Goal: Task Accomplishment & Management: Manage account settings

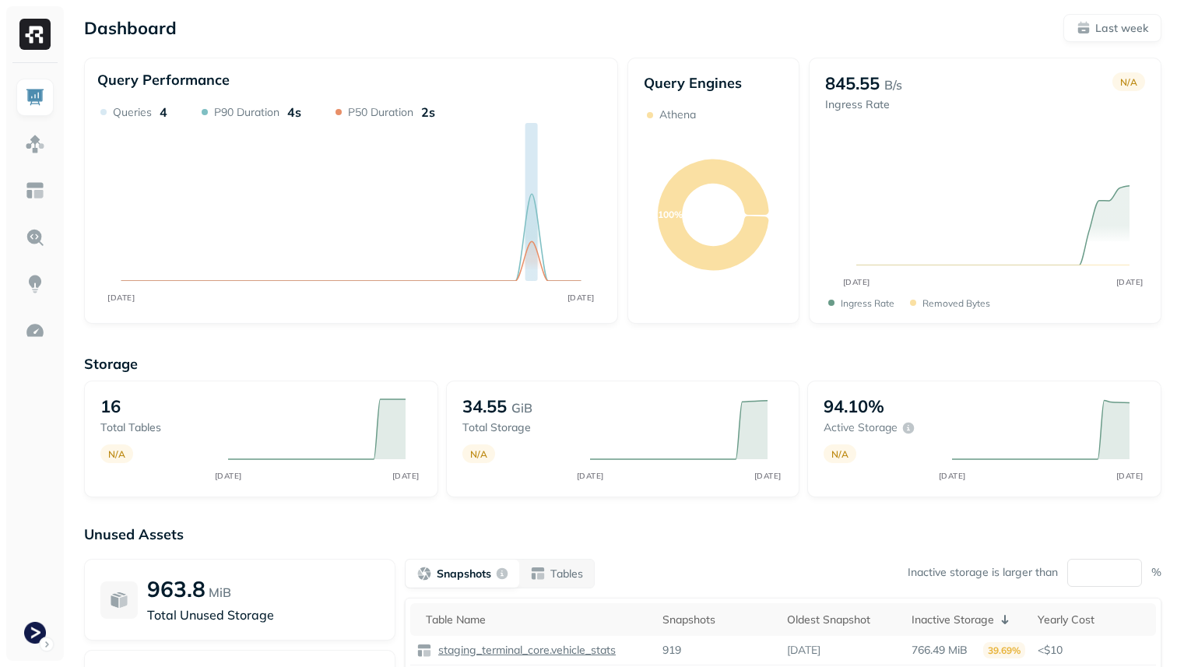
click at [37, 101] on img at bounding box center [35, 97] width 20 height 20
click at [42, 150] on img at bounding box center [35, 144] width 20 height 20
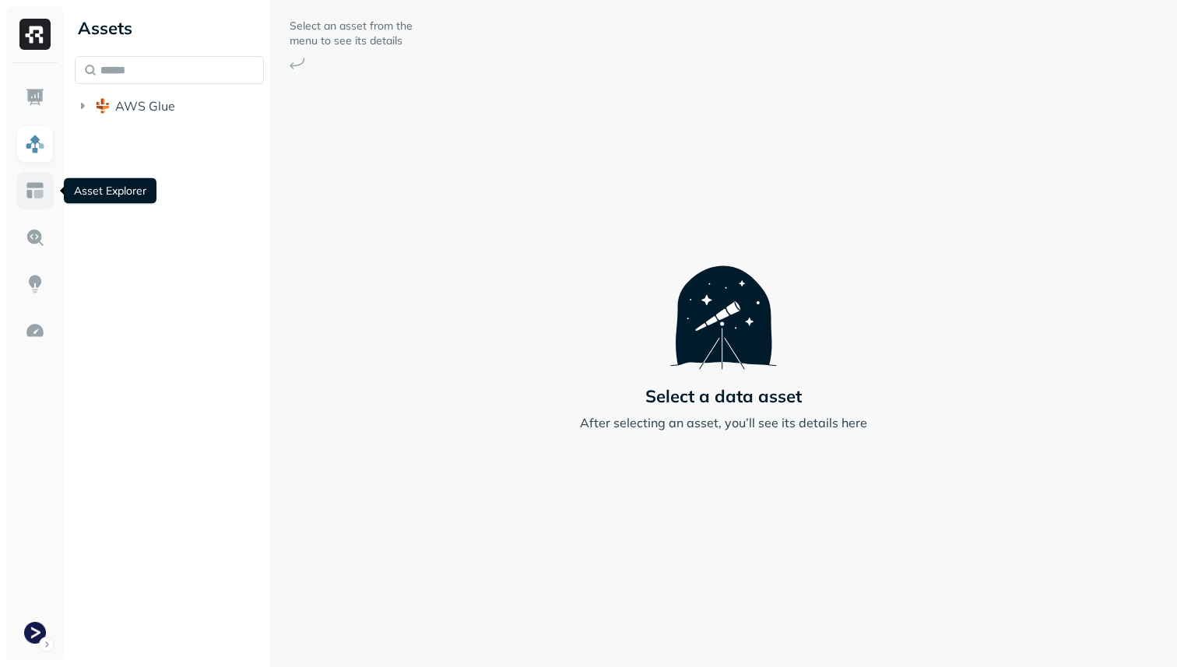
click at [44, 202] on link at bounding box center [34, 190] width 37 height 37
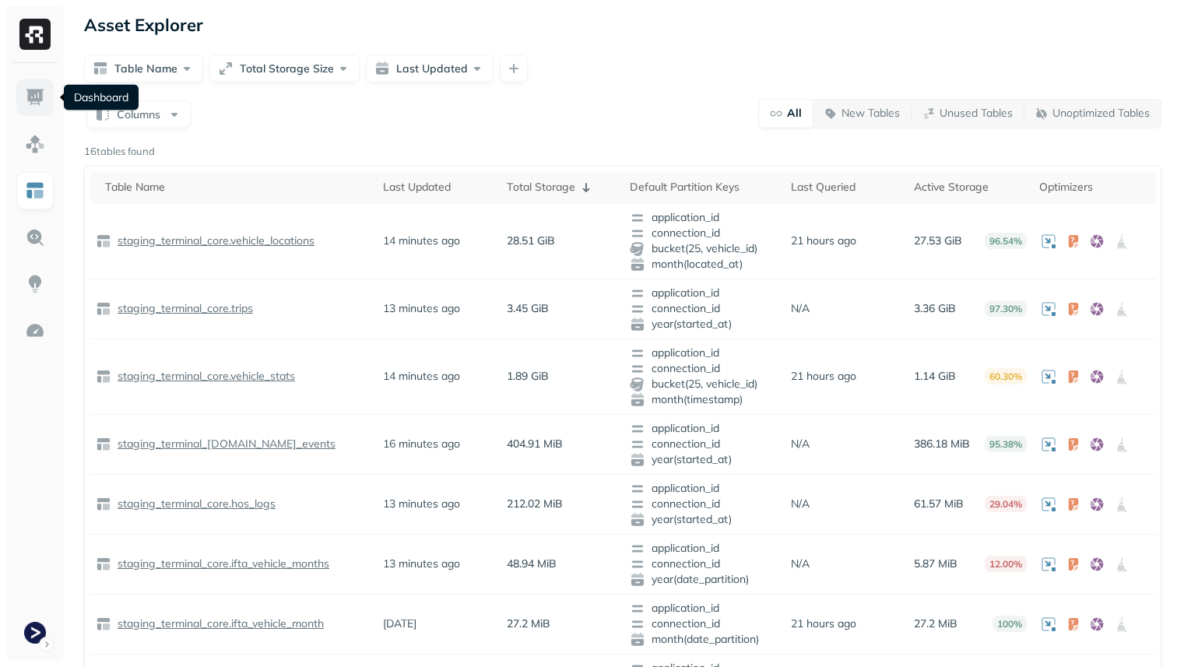
click at [27, 95] on img at bounding box center [35, 97] width 20 height 20
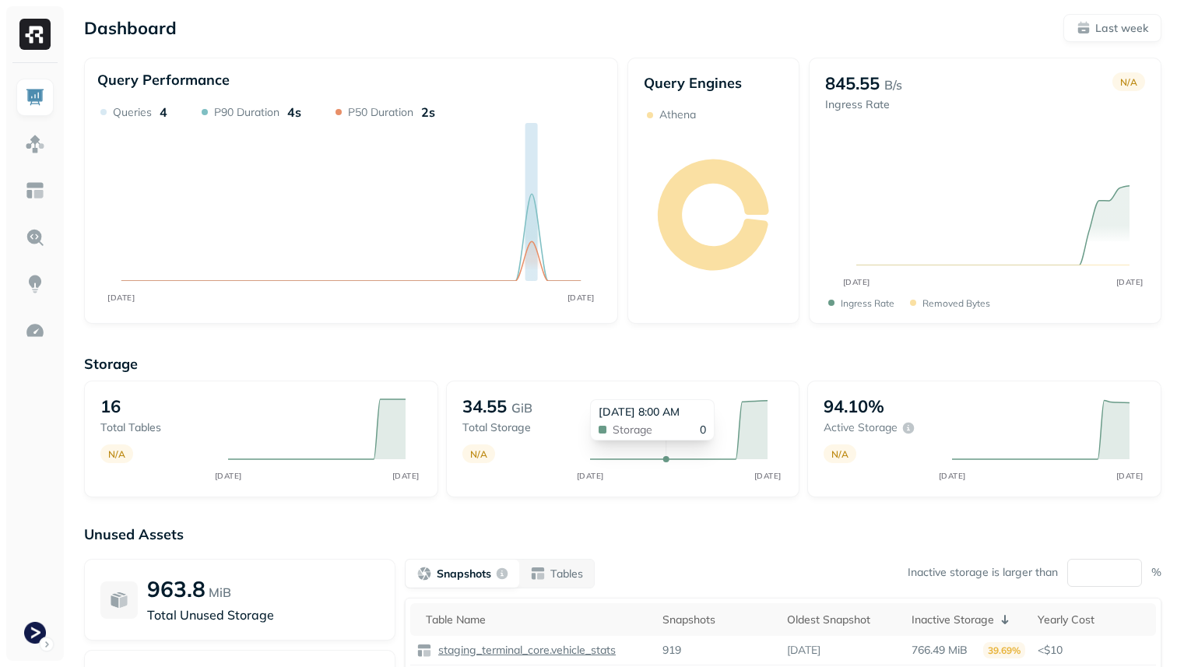
scroll to position [199, 0]
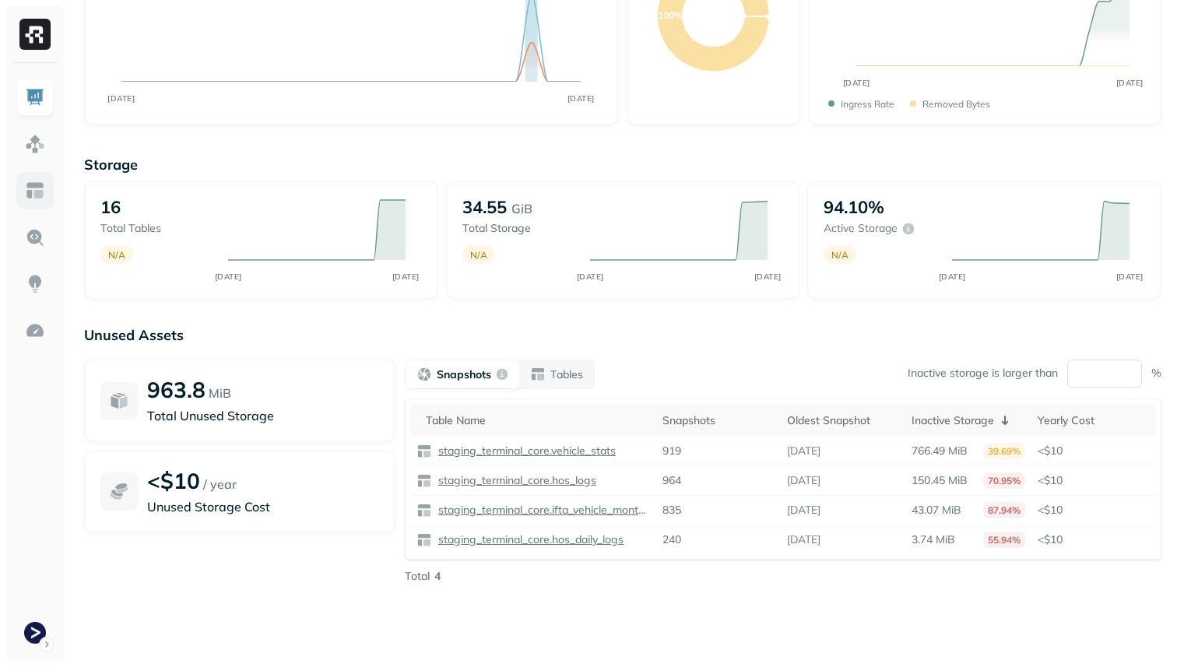
click at [29, 181] on img at bounding box center [35, 191] width 20 height 20
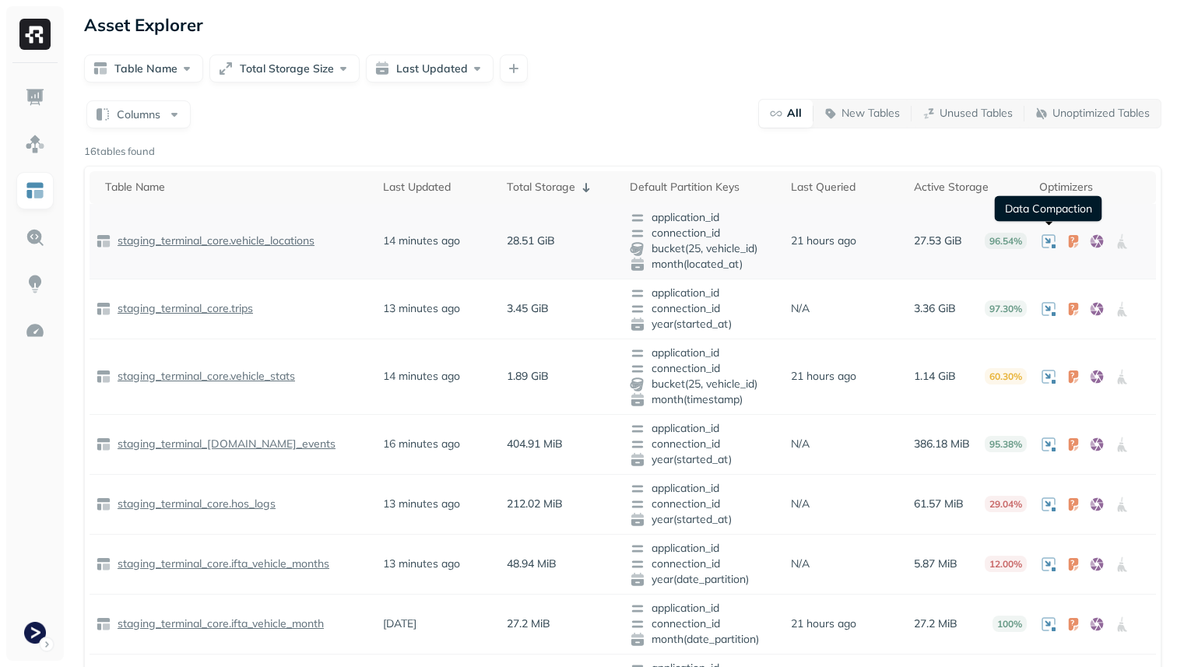
click at [1051, 240] on icon at bounding box center [1049, 241] width 19 height 19
click at [1050, 243] on icon at bounding box center [1049, 241] width 19 height 19
click at [269, 241] on p "staging_terminal_core.vehicle_locations" at bounding box center [214, 241] width 200 height 15
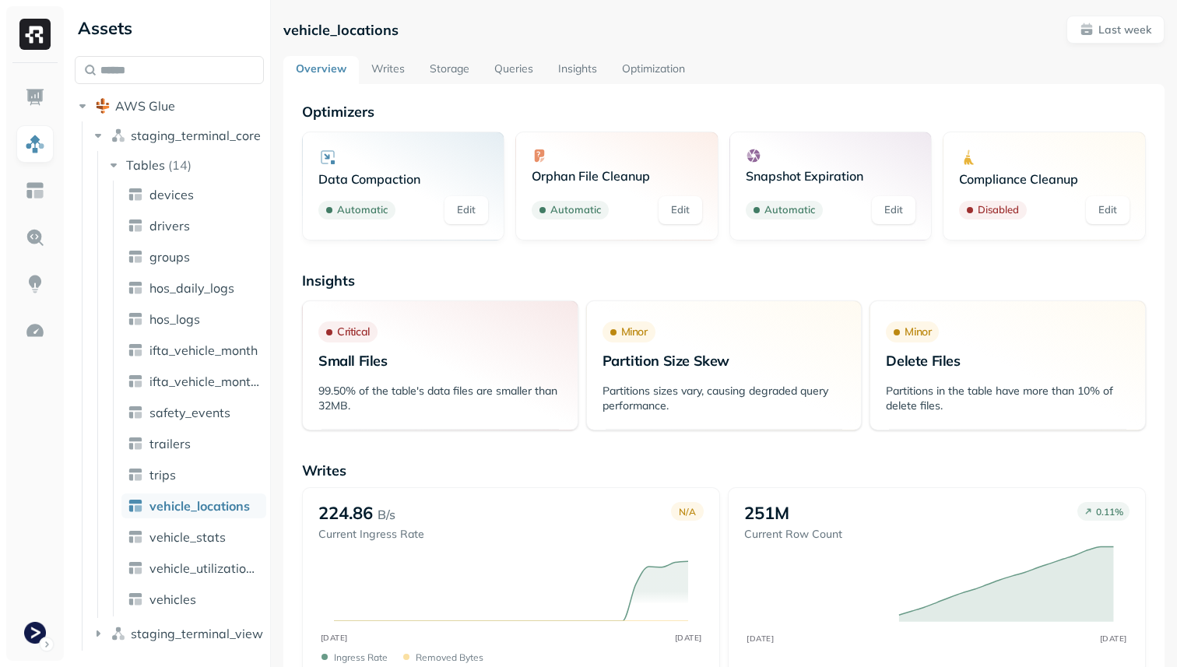
click at [463, 206] on link "Edit" at bounding box center [467, 210] width 44 height 28
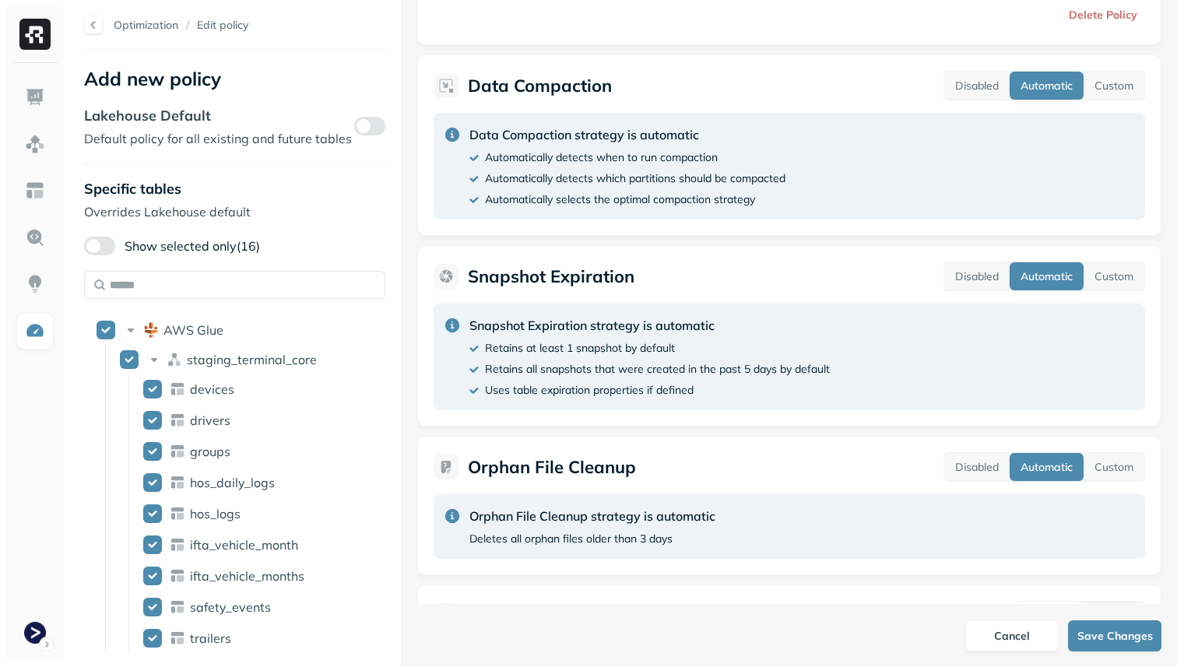
scroll to position [310, 0]
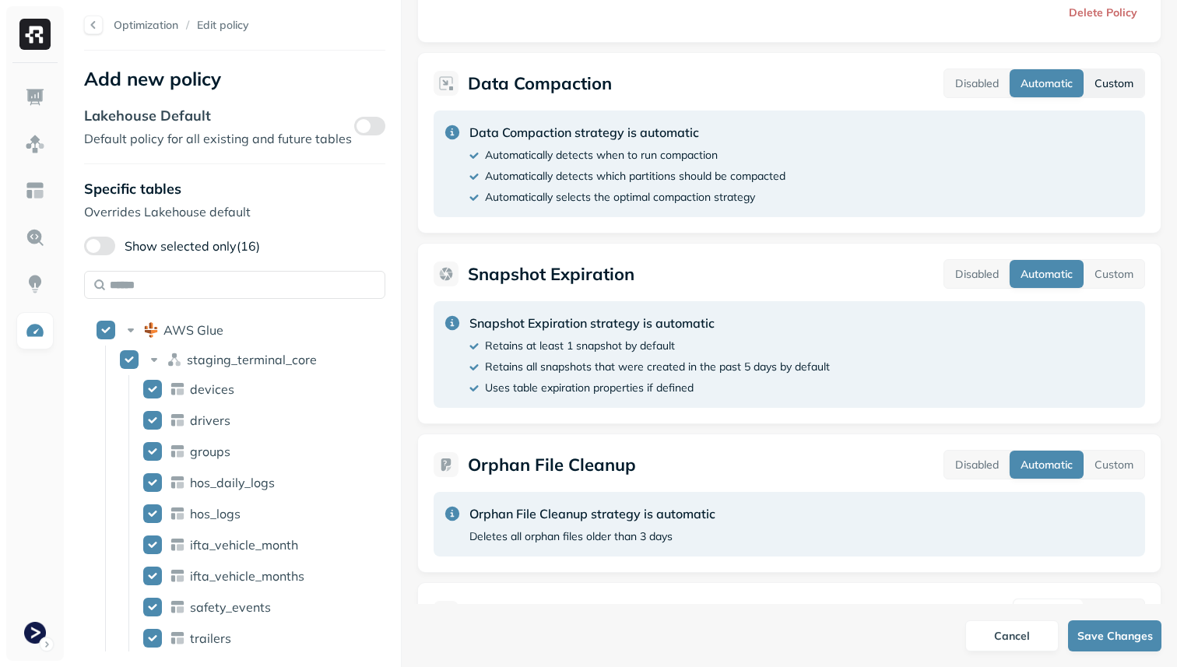
click at [1104, 78] on button "Custom" at bounding box center [1114, 83] width 61 height 28
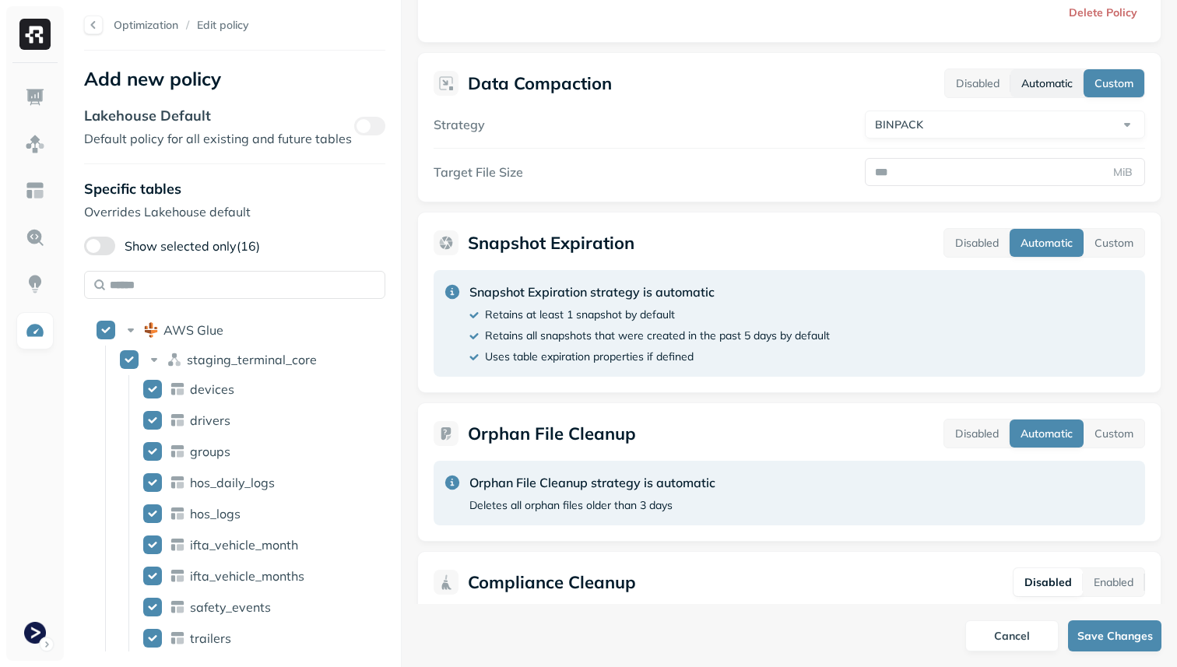
click at [1045, 85] on button "Automatic" at bounding box center [1047, 83] width 73 height 28
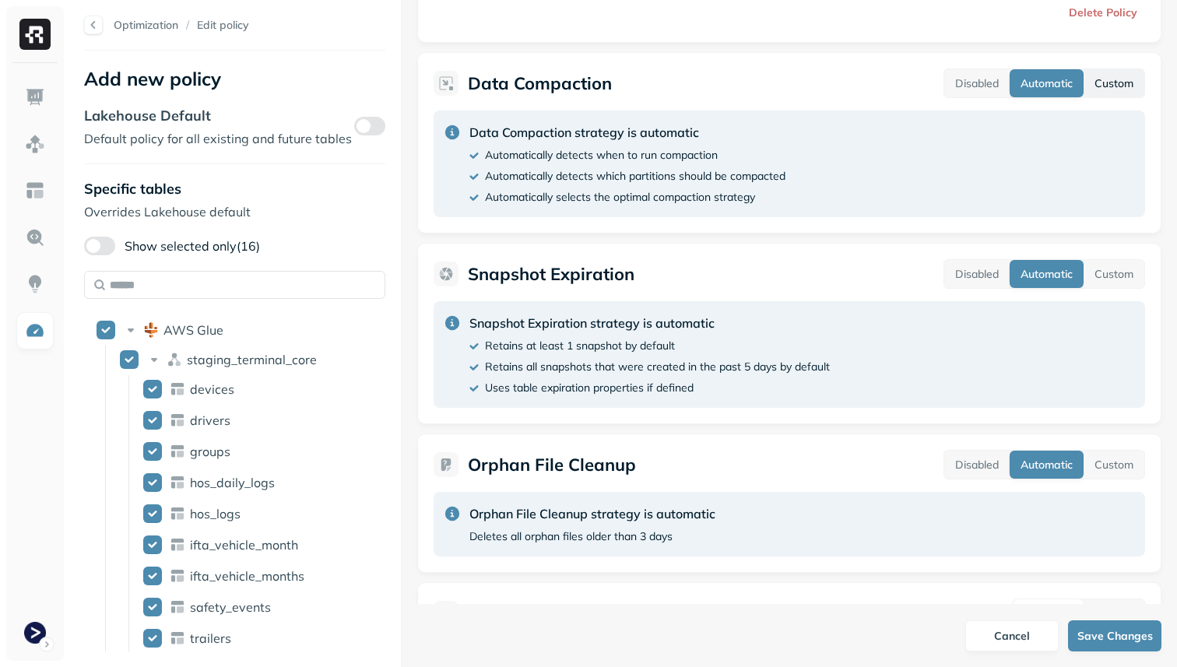
click at [1104, 82] on button "Custom" at bounding box center [1114, 83] width 61 height 28
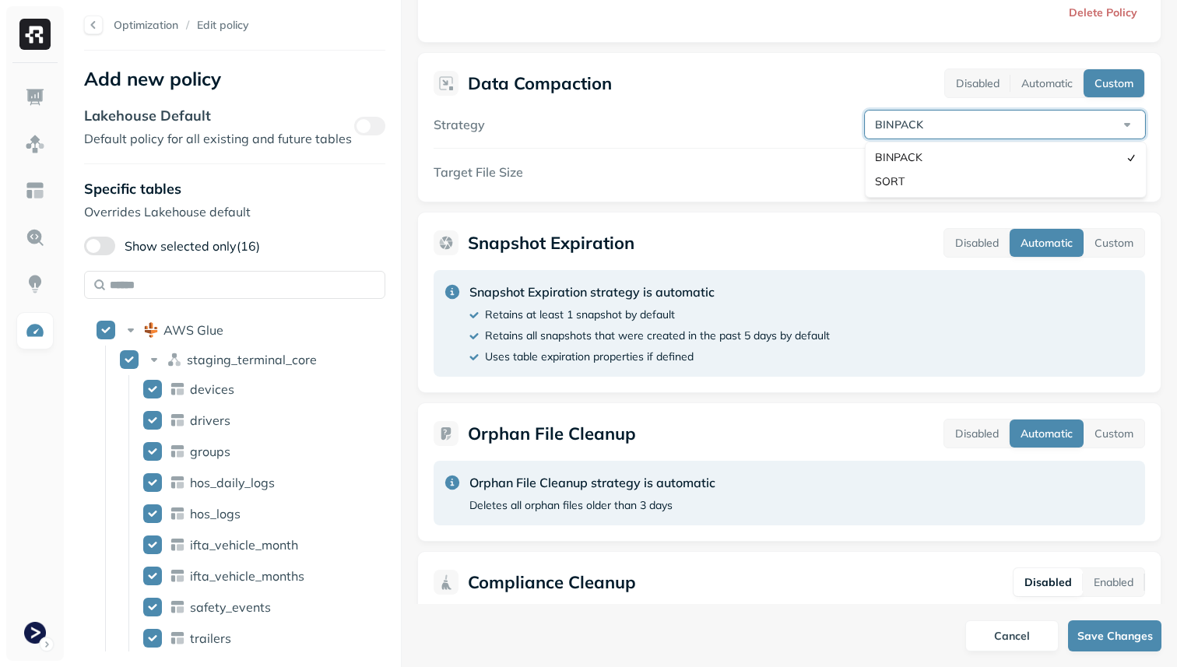
click at [1092, 118] on html "**********" at bounding box center [588, 333] width 1177 height 667
click at [1071, 85] on button "Automatic" at bounding box center [1047, 83] width 73 height 28
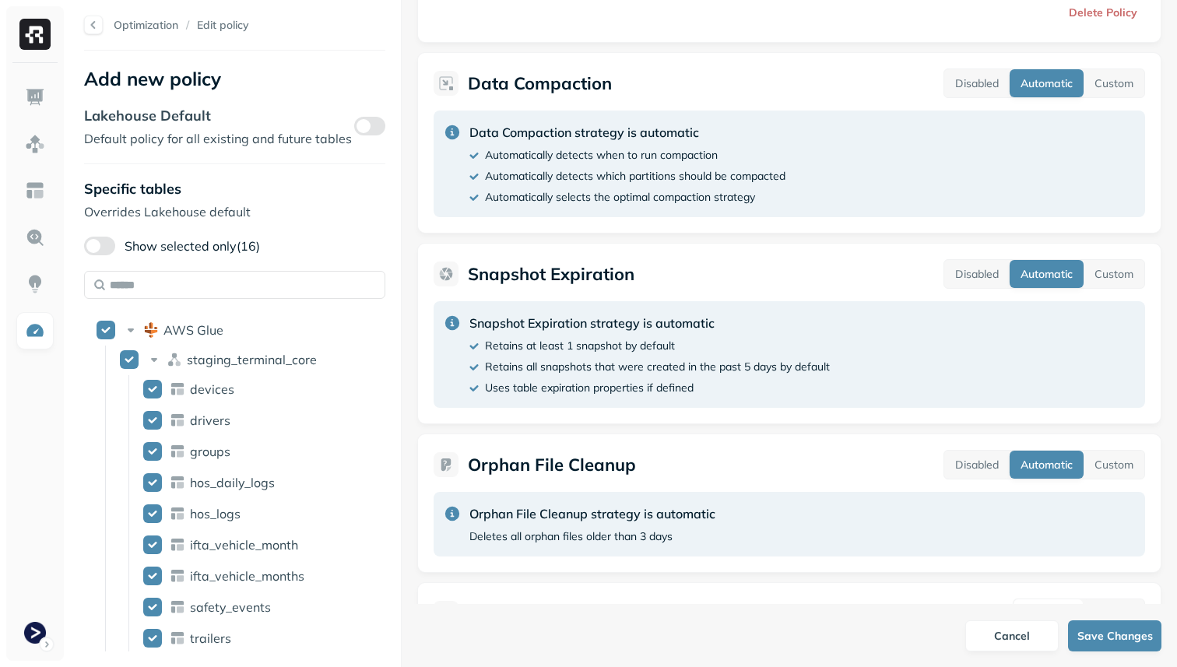
scroll to position [366, 0]
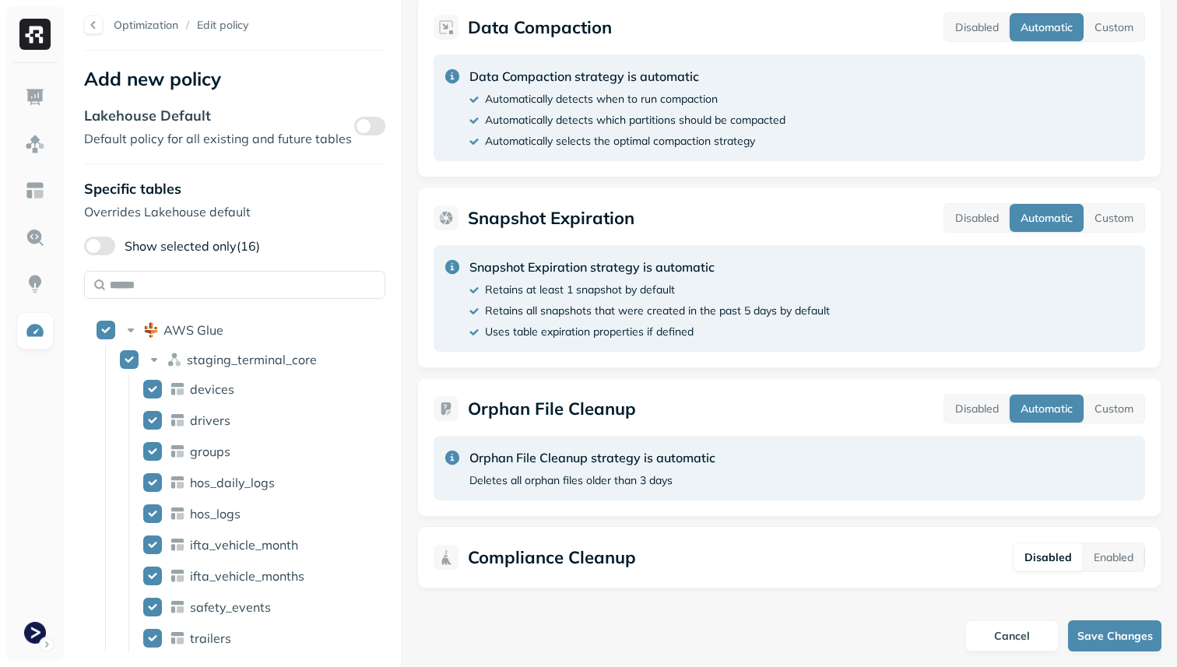
click at [580, 555] on p "Compliance Cleanup" at bounding box center [552, 558] width 168 height 22
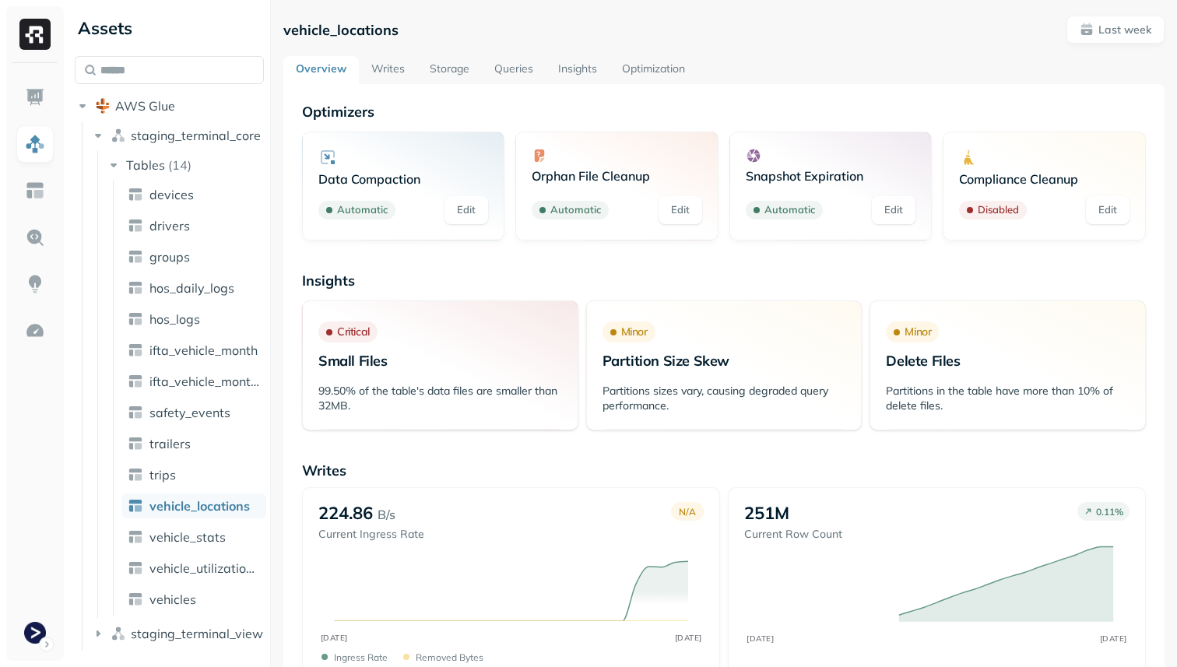
click at [892, 204] on link "Edit" at bounding box center [894, 210] width 44 height 28
drag, startPoint x: 392, startPoint y: 405, endPoint x: 315, endPoint y: 392, distance: 79.0
click at [315, 392] on div "99.50% of the table's data files are smaller than 32MB." at bounding box center [440, 404] width 275 height 50
click at [361, 400] on p "99.50% of the table's data files are smaller than 32MB." at bounding box center [440, 399] width 244 height 30
